Goal: Transaction & Acquisition: Purchase product/service

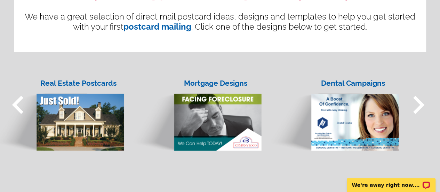
scroll to position [578, 0]
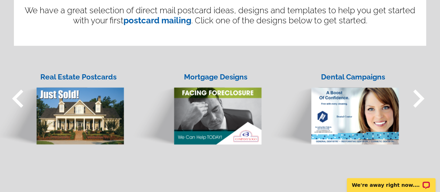
click at [419, 95] on span "keyboard_arrow_right" at bounding box center [419, 98] width 36 height 36
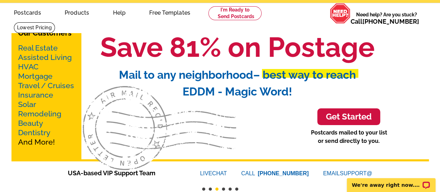
scroll to position [0, 0]
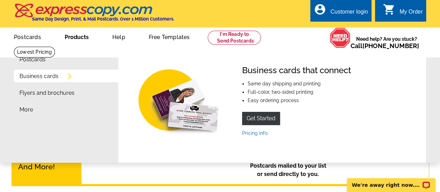
click at [25, 112] on link "More" at bounding box center [26, 110] width 14 height 6
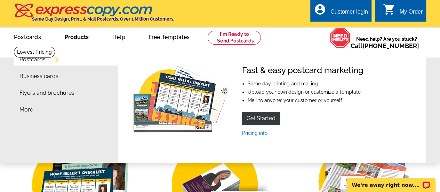
click at [28, 76] on link "Business cards" at bounding box center [38, 76] width 39 height 6
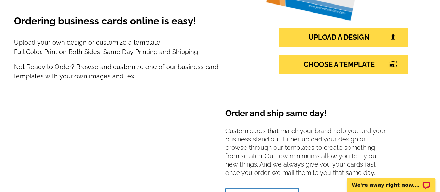
scroll to position [151, 0]
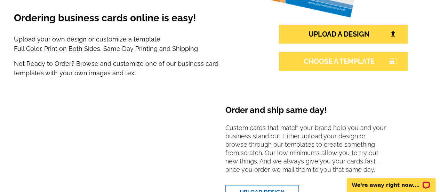
click at [330, 60] on link "CHOOSE A TEMPLATE photo_size_select_large" at bounding box center [343, 61] width 129 height 19
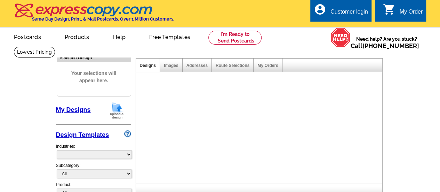
select select "3"
select select "5"
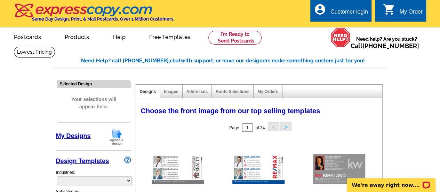
select select "973"
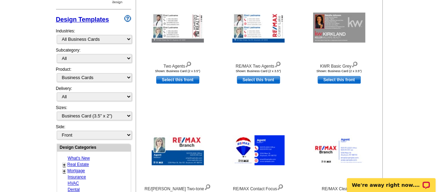
scroll to position [142, 0]
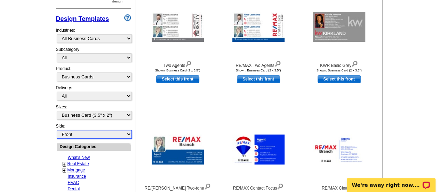
click at [128, 132] on select "Front Back" at bounding box center [94, 134] width 75 height 9
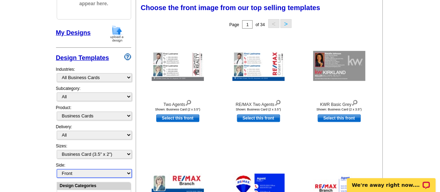
scroll to position [103, 0]
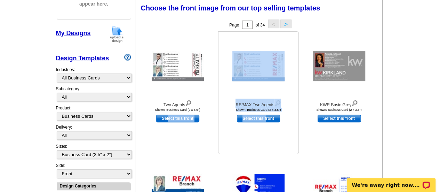
drag, startPoint x: 167, startPoint y: 151, endPoint x: 266, endPoint y: 151, distance: 98.5
click at [266, 31] on div "Two Agents Shown: Business Card (2 x 3.5") Select this front" at bounding box center [261, 31] width 246 height 0
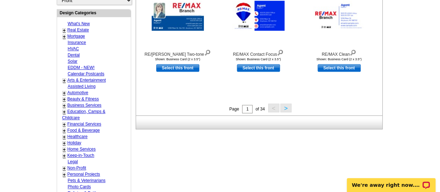
scroll to position [232, 0]
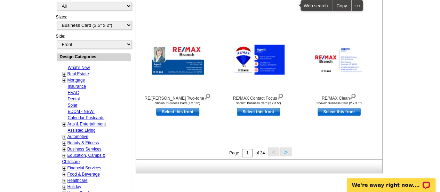
click at [283, 151] on button ">" at bounding box center [286, 151] width 11 height 9
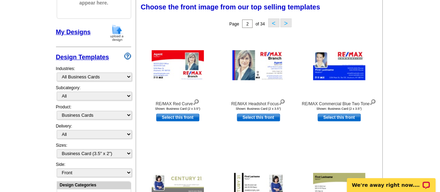
scroll to position [103, 0]
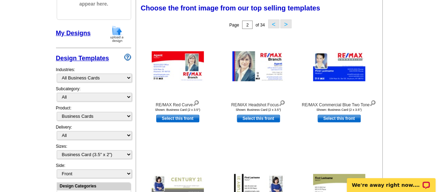
click at [284, 23] on button ">" at bounding box center [286, 23] width 11 height 9
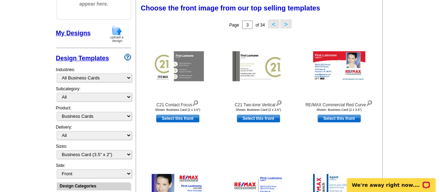
click at [284, 23] on button ">" at bounding box center [286, 23] width 11 height 9
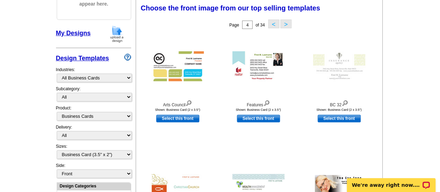
click at [284, 23] on button ">" at bounding box center [286, 23] width 11 height 9
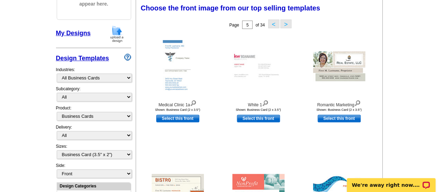
drag, startPoint x: 284, startPoint y: 23, endPoint x: 281, endPoint y: 26, distance: 4.7
click at [281, 26] on button ">" at bounding box center [286, 23] width 11 height 9
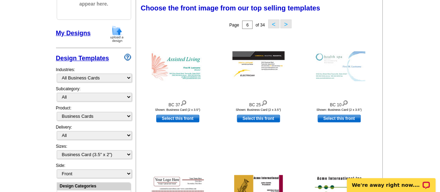
click at [286, 23] on button ">" at bounding box center [286, 23] width 11 height 9
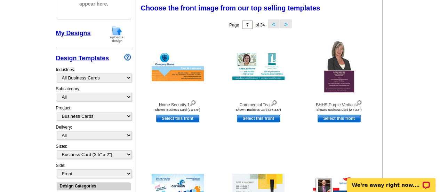
click at [286, 23] on button ">" at bounding box center [286, 23] width 11 height 9
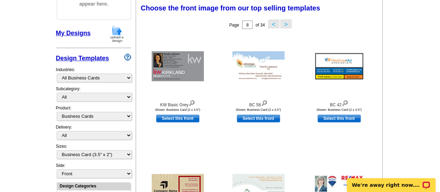
click at [286, 23] on button ">" at bounding box center [286, 23] width 11 height 9
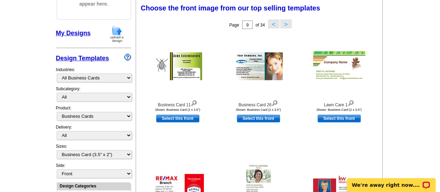
click at [286, 23] on button ">" at bounding box center [286, 23] width 11 height 9
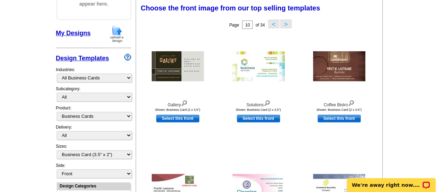
click at [274, 26] on button "<" at bounding box center [273, 23] width 11 height 9
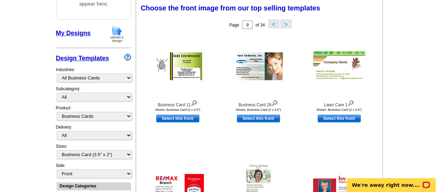
click at [283, 25] on button ">" at bounding box center [286, 23] width 11 height 9
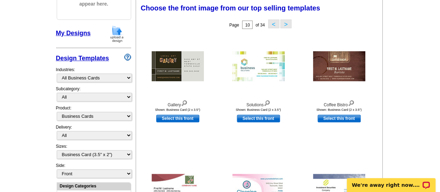
click at [283, 25] on button ">" at bounding box center [286, 23] width 11 height 9
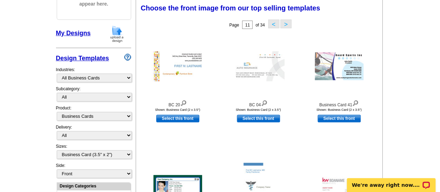
click at [283, 25] on button ">" at bounding box center [286, 23] width 11 height 9
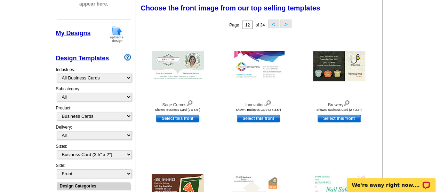
click at [285, 23] on button ">" at bounding box center [286, 23] width 11 height 9
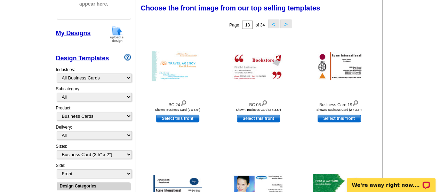
click at [285, 23] on button ">" at bounding box center [286, 23] width 11 height 9
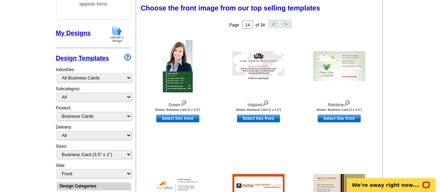
click at [285, 23] on button ">" at bounding box center [286, 23] width 11 height 9
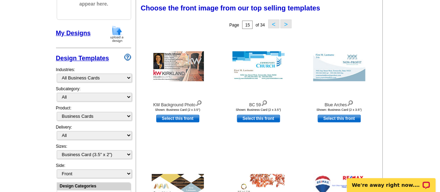
click at [272, 23] on button "<" at bounding box center [273, 23] width 11 height 9
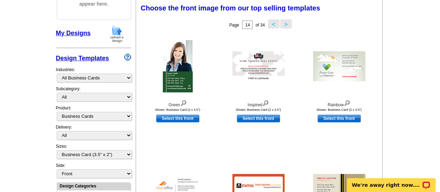
click at [285, 24] on button ">" at bounding box center [286, 23] width 11 height 9
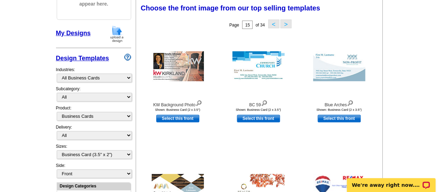
click at [285, 24] on button ">" at bounding box center [286, 23] width 11 height 9
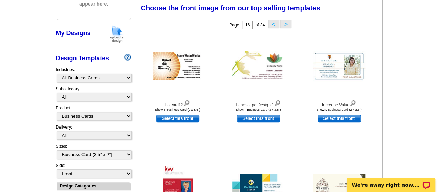
click at [285, 24] on button ">" at bounding box center [286, 23] width 11 height 9
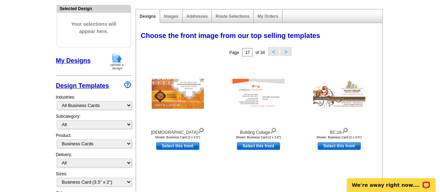
scroll to position [19, 0]
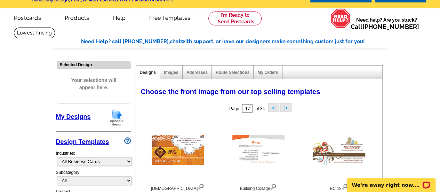
click at [284, 107] on button ">" at bounding box center [286, 107] width 11 height 9
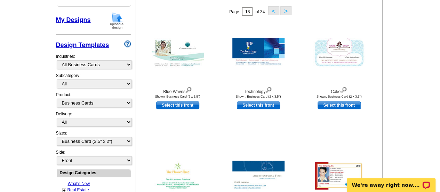
scroll to position [117, 0]
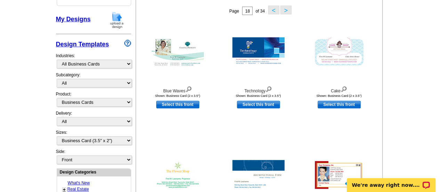
click at [284, 9] on button ">" at bounding box center [286, 10] width 11 height 9
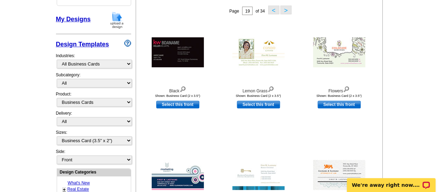
click at [284, 9] on button ">" at bounding box center [286, 10] width 11 height 9
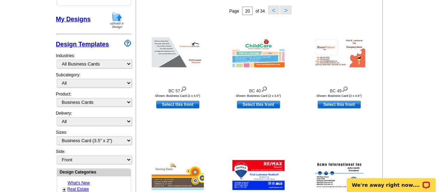
click at [284, 9] on button ">" at bounding box center [286, 10] width 11 height 9
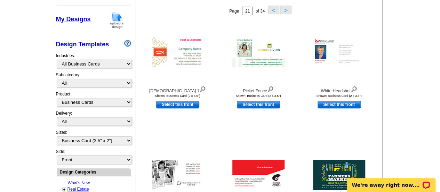
click at [284, 9] on button ">" at bounding box center [286, 10] width 11 height 9
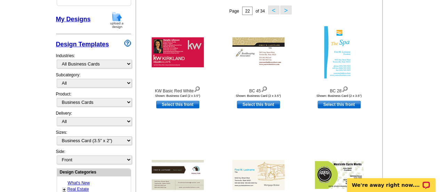
click at [284, 9] on button ">" at bounding box center [286, 10] width 11 height 9
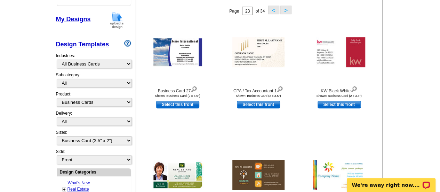
click at [284, 9] on button ">" at bounding box center [286, 10] width 11 height 9
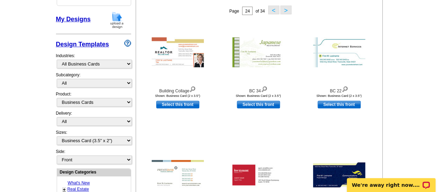
click at [284, 9] on button ">" at bounding box center [286, 10] width 11 height 9
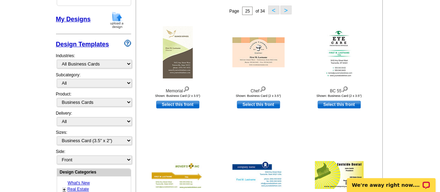
click at [284, 9] on button ">" at bounding box center [286, 10] width 11 height 9
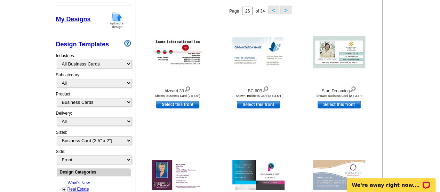
click at [284, 9] on button ">" at bounding box center [286, 10] width 11 height 9
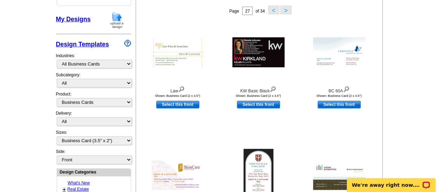
click at [284, 9] on button ">" at bounding box center [286, 10] width 11 height 9
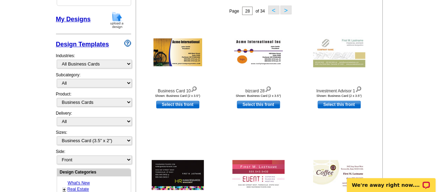
click at [284, 9] on button ">" at bounding box center [286, 10] width 11 height 9
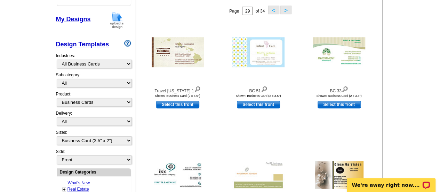
click at [284, 9] on button ">" at bounding box center [286, 10] width 11 height 9
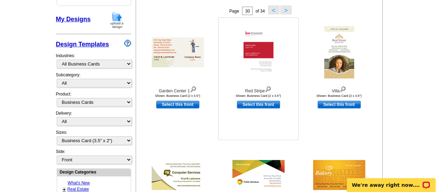
click at [249, 104] on link "Select this front" at bounding box center [258, 105] width 43 height 8
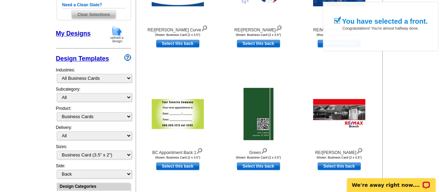
scroll to position [182, 0]
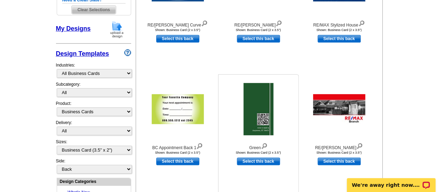
click at [269, 161] on link "Select this back" at bounding box center [258, 161] width 43 height 8
select select "front"
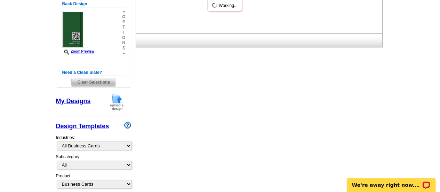
scroll to position [0, 0]
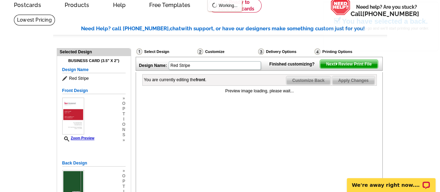
scroll to position [57, 0]
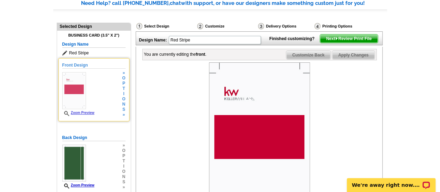
click at [69, 96] on img at bounding box center [74, 90] width 24 height 37
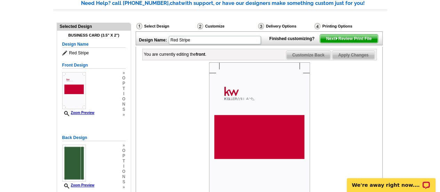
click at [256, 148] on img at bounding box center [259, 142] width 101 height 161
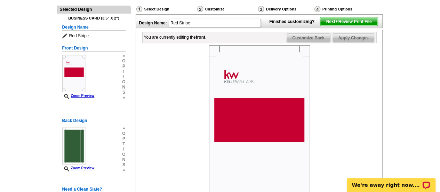
scroll to position [78, 0]
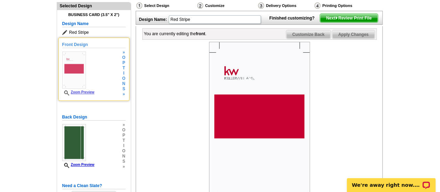
click at [123, 71] on span "i" at bounding box center [123, 73] width 3 height 5
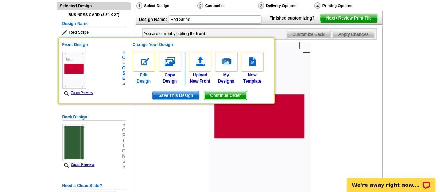
click at [143, 64] on img at bounding box center [144, 62] width 23 height 20
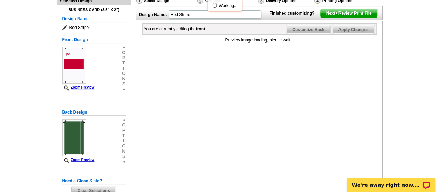
scroll to position [104, 0]
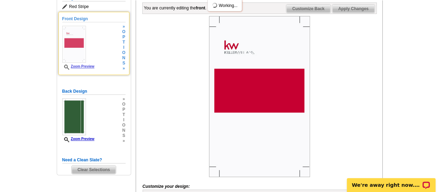
click at [74, 44] on img at bounding box center [74, 44] width 24 height 37
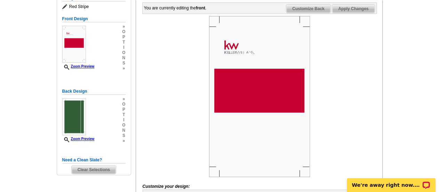
click at [253, 107] on img at bounding box center [259, 96] width 101 height 161
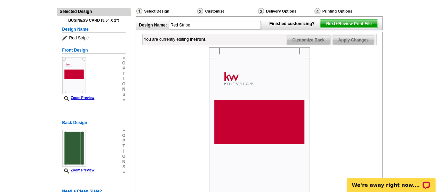
scroll to position [75, 0]
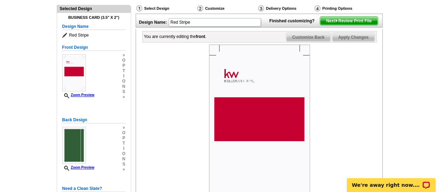
click at [254, 120] on img at bounding box center [259, 125] width 101 height 161
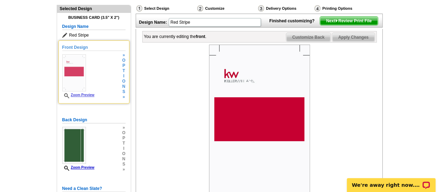
click at [123, 72] on span "t" at bounding box center [123, 70] width 3 height 5
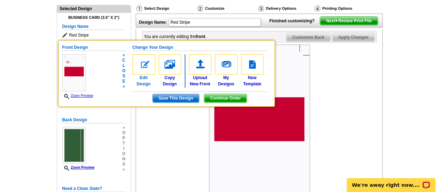
click at [144, 65] on img at bounding box center [144, 64] width 23 height 20
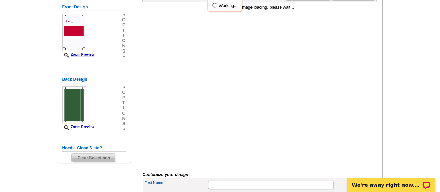
scroll to position [127, 0]
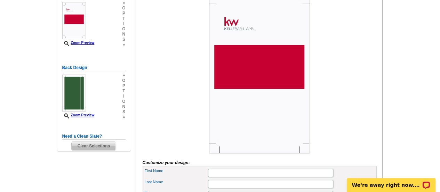
click at [272, 99] on img at bounding box center [259, 72] width 101 height 161
click at [267, 79] on img at bounding box center [259, 72] width 101 height 161
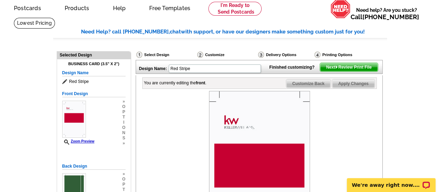
scroll to position [24, 0]
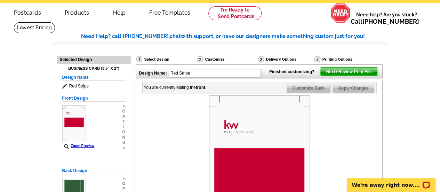
click at [147, 58] on div "Select Design" at bounding box center [166, 60] width 61 height 9
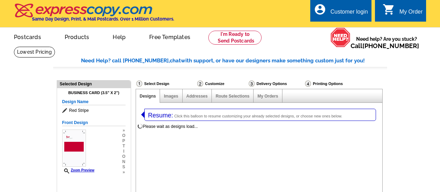
select select "3"
select select "5"
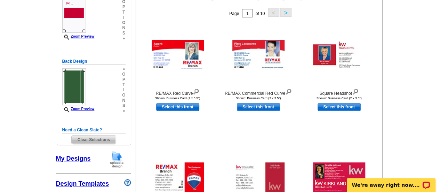
scroll to position [127, 0]
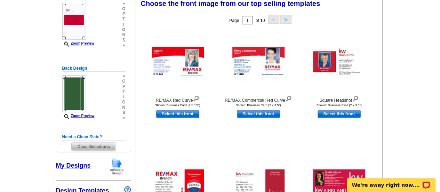
click at [286, 20] on button ">" at bounding box center [286, 19] width 11 height 9
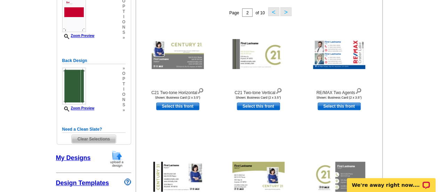
scroll to position [137, 0]
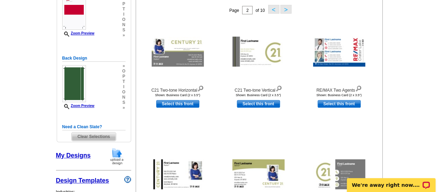
click at [286, 8] on button ">" at bounding box center [286, 9] width 11 height 9
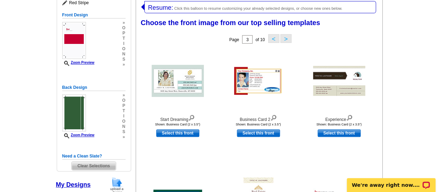
scroll to position [107, 0]
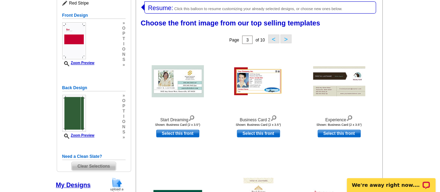
click at [288, 38] on button ">" at bounding box center [286, 38] width 11 height 9
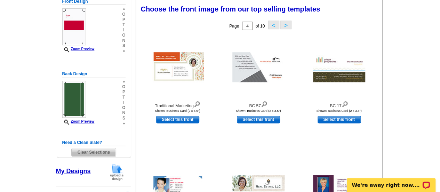
scroll to position [135, 0]
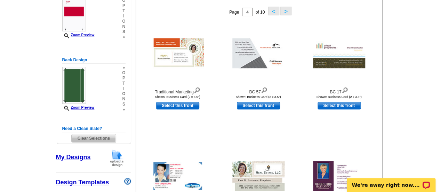
click at [286, 10] on button ">" at bounding box center [286, 11] width 11 height 9
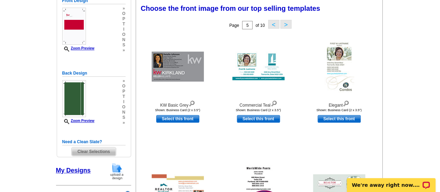
scroll to position [121, 0]
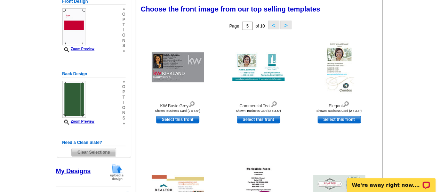
click at [286, 25] on button ">" at bounding box center [286, 25] width 11 height 9
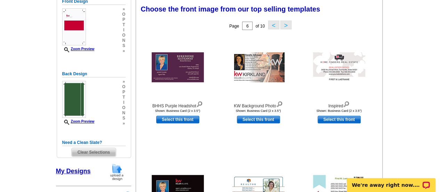
click at [286, 25] on button ">" at bounding box center [286, 25] width 11 height 9
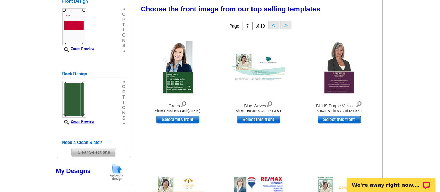
click at [286, 25] on button ">" at bounding box center [286, 25] width 11 height 9
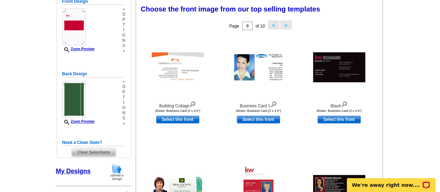
click at [286, 25] on button ">" at bounding box center [286, 25] width 11 height 9
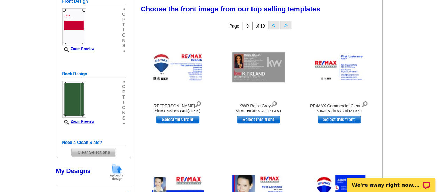
click at [286, 25] on button ">" at bounding box center [286, 25] width 11 height 9
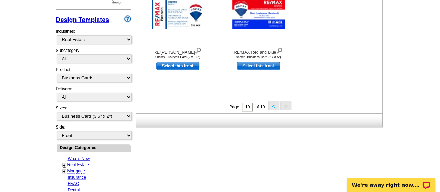
scroll to position [306, 0]
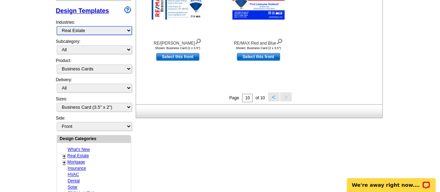
click at [127, 29] on select "What's New Real Estate Mortgage Insurance HVAC Dental Solar EDDM - NEW! Calenda…" at bounding box center [94, 30] width 75 height 9
click at [57, 26] on select "What's New Real Estate Mortgage Insurance HVAC Dental Solar EDDM - NEW! Calenda…" at bounding box center [94, 30] width 75 height 9
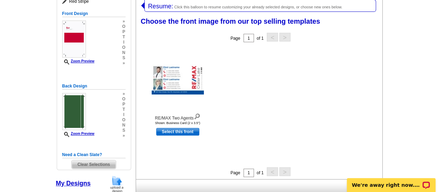
scroll to position [107, 0]
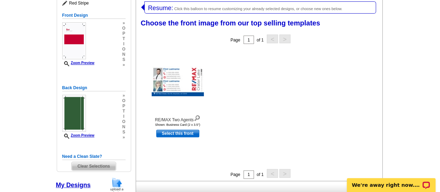
click at [81, 185] on link "My Designs" at bounding box center [73, 184] width 35 height 7
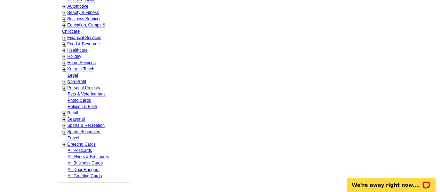
scroll to position [527, 0]
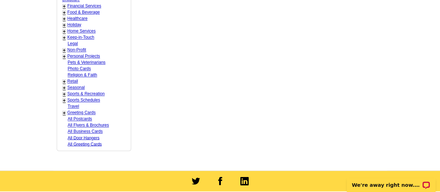
click at [97, 129] on link "All Business Cards" at bounding box center [85, 131] width 35 height 5
select select "973"
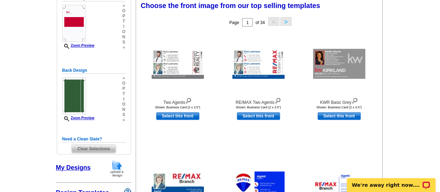
scroll to position [127, 0]
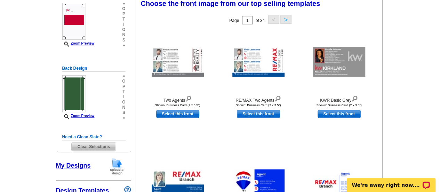
click at [284, 18] on button ">" at bounding box center [286, 19] width 11 height 9
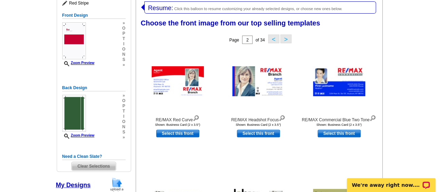
scroll to position [0, 0]
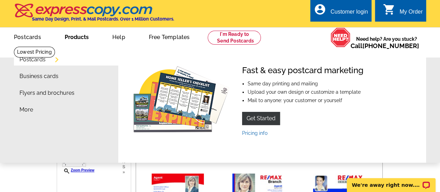
click at [48, 79] on link "Business cards" at bounding box center [38, 76] width 39 height 6
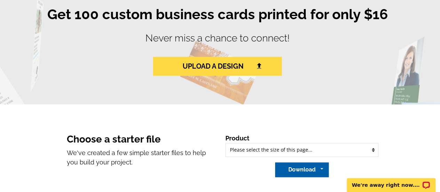
scroll to position [414, 0]
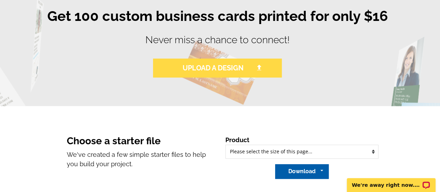
click at [243, 67] on link "UPLOAD A DESIGN" at bounding box center [217, 67] width 129 height 19
